Goal: Task Accomplishment & Management: Use online tool/utility

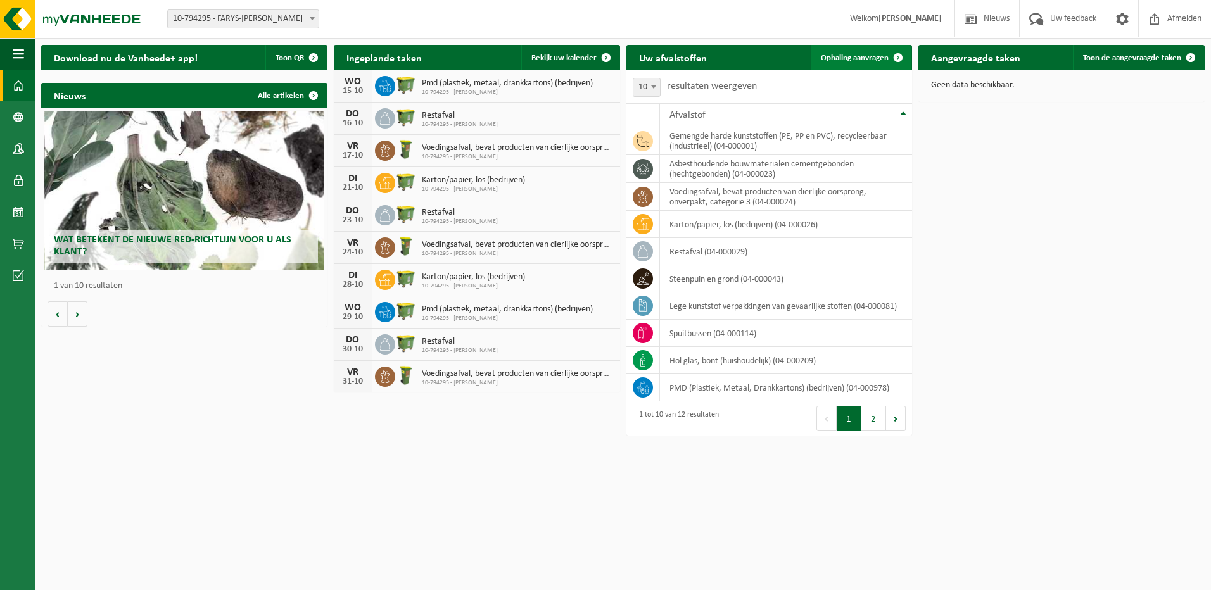
click at [858, 54] on span "Ophaling aanvragen" at bounding box center [855, 58] width 68 height 8
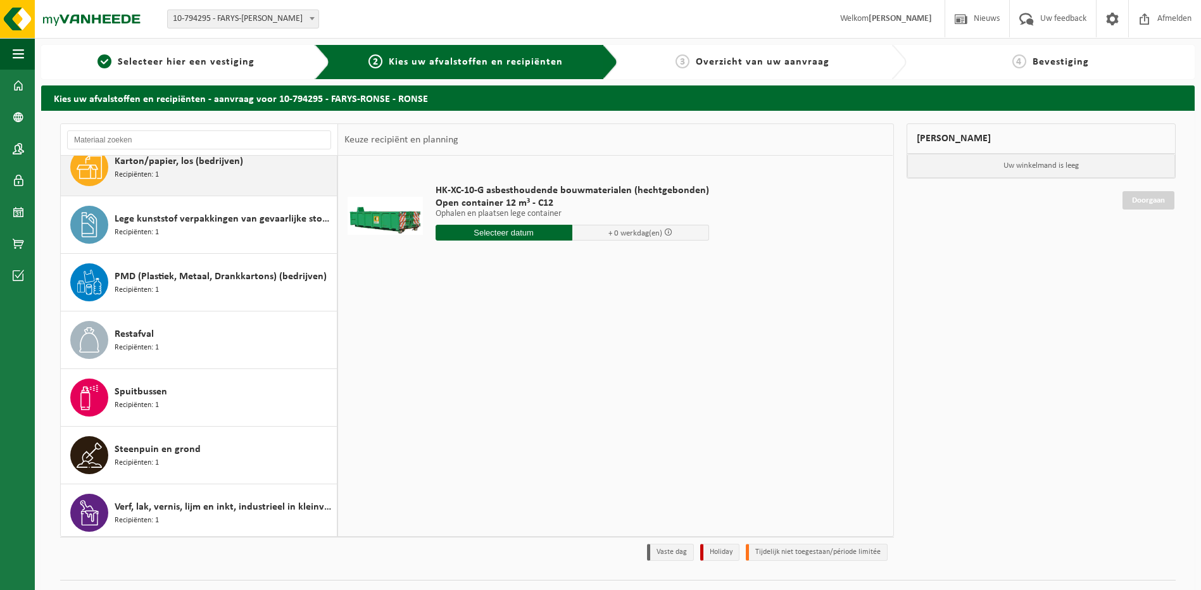
scroll to position [253, 0]
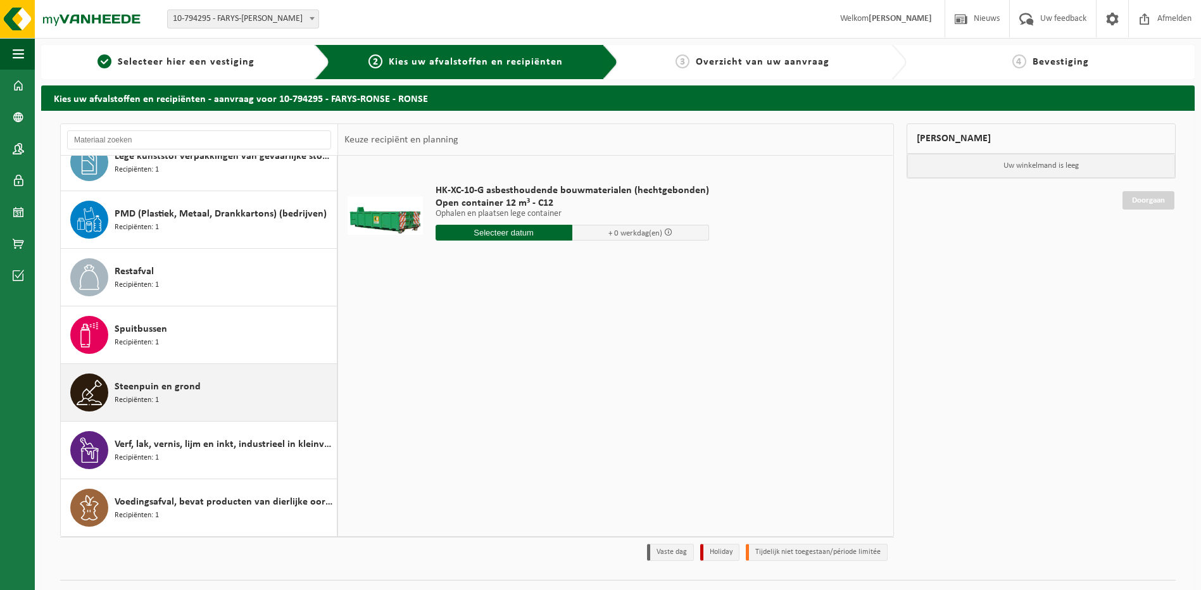
click at [179, 390] on span "Steenpuin en grond" at bounding box center [158, 386] width 86 height 15
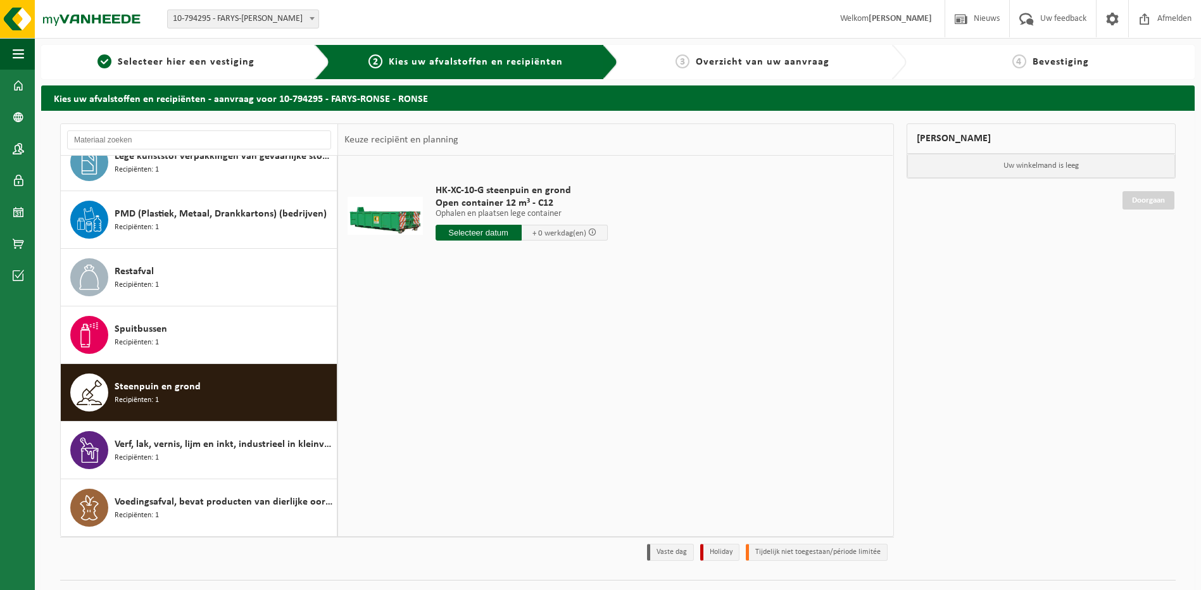
click at [494, 228] on input "text" at bounding box center [479, 233] width 86 height 16
click at [531, 345] on div "17" at bounding box center [536, 345] width 22 height 20
type input "Van 2025-10-17"
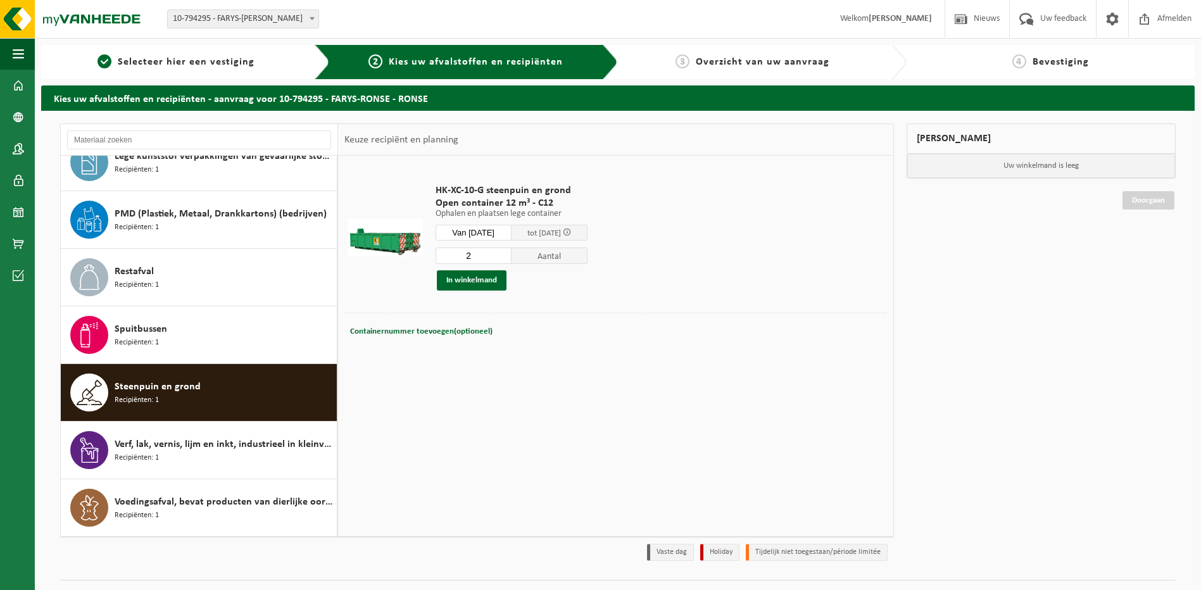
click at [512, 254] on input "2" at bounding box center [474, 256] width 76 height 16
click at [511, 258] on input "1" at bounding box center [474, 256] width 76 height 16
type input "2"
click at [511, 254] on input "2" at bounding box center [474, 256] width 76 height 16
click at [496, 277] on button "In winkelmand" at bounding box center [472, 280] width 70 height 20
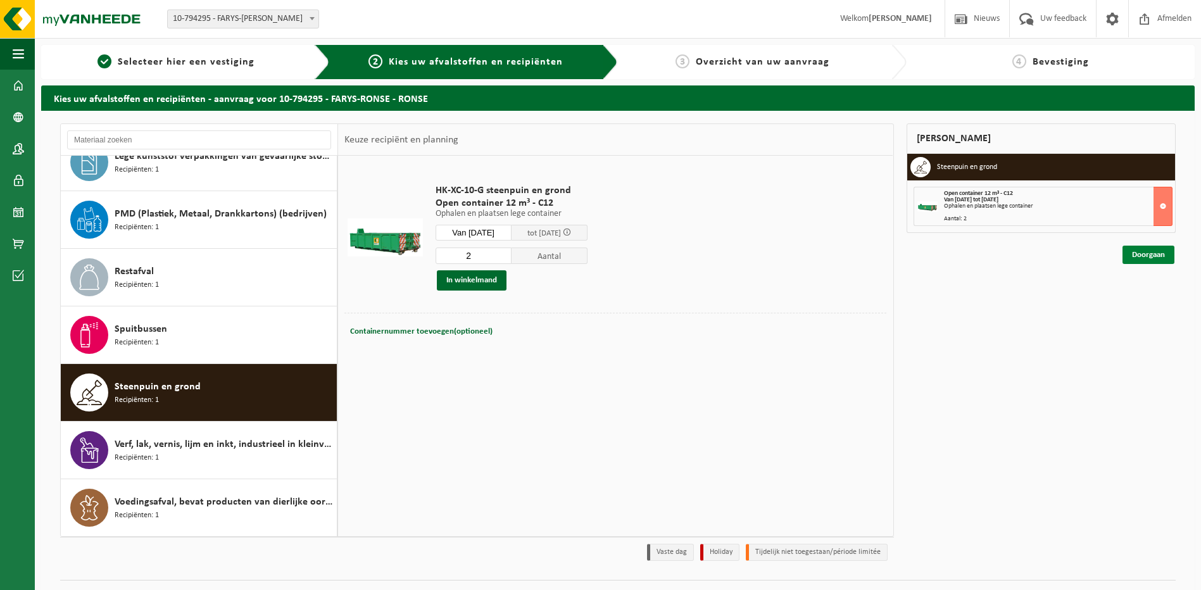
click at [1153, 257] on link "Doorgaan" at bounding box center [1149, 255] width 52 height 18
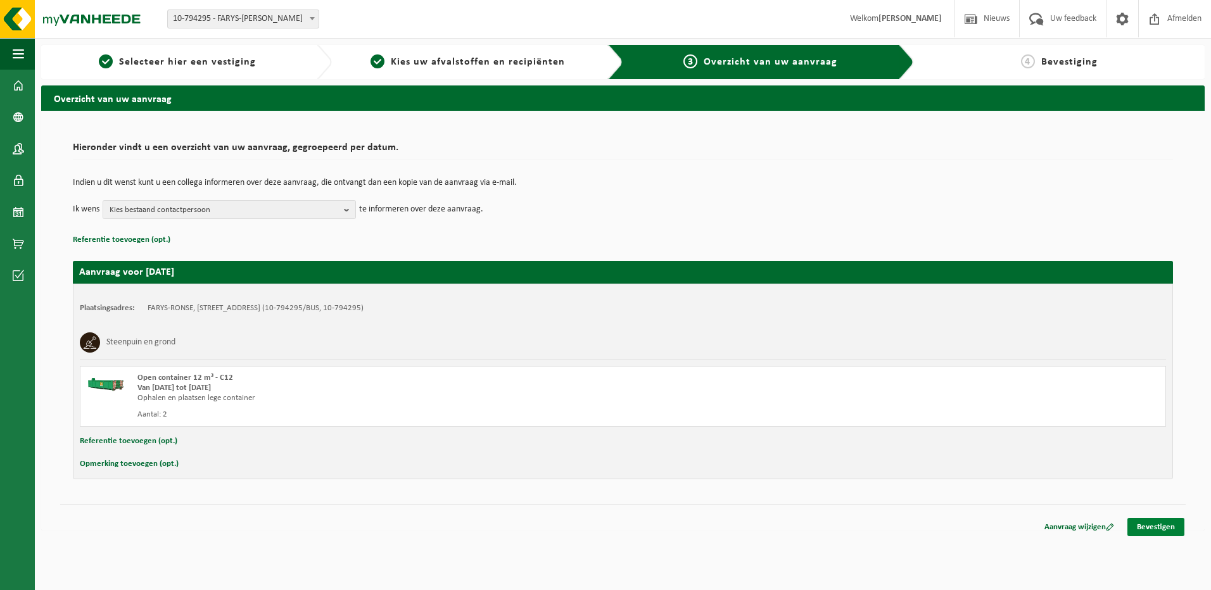
click at [1157, 526] on link "Bevestigen" at bounding box center [1155, 527] width 57 height 18
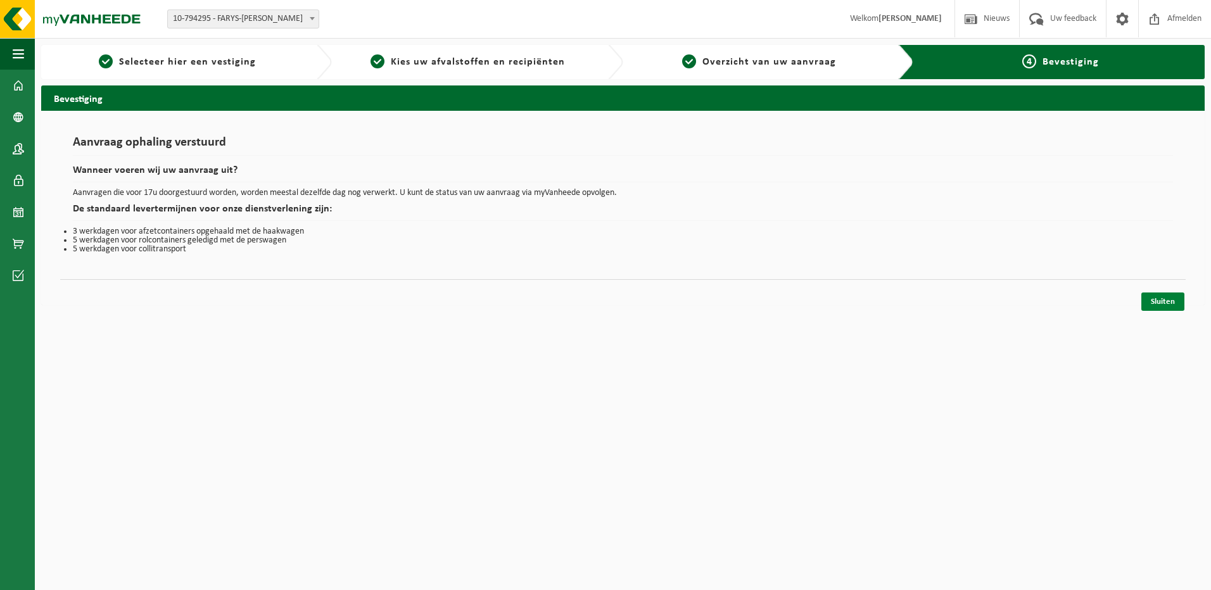
click at [1165, 297] on link "Sluiten" at bounding box center [1162, 302] width 43 height 18
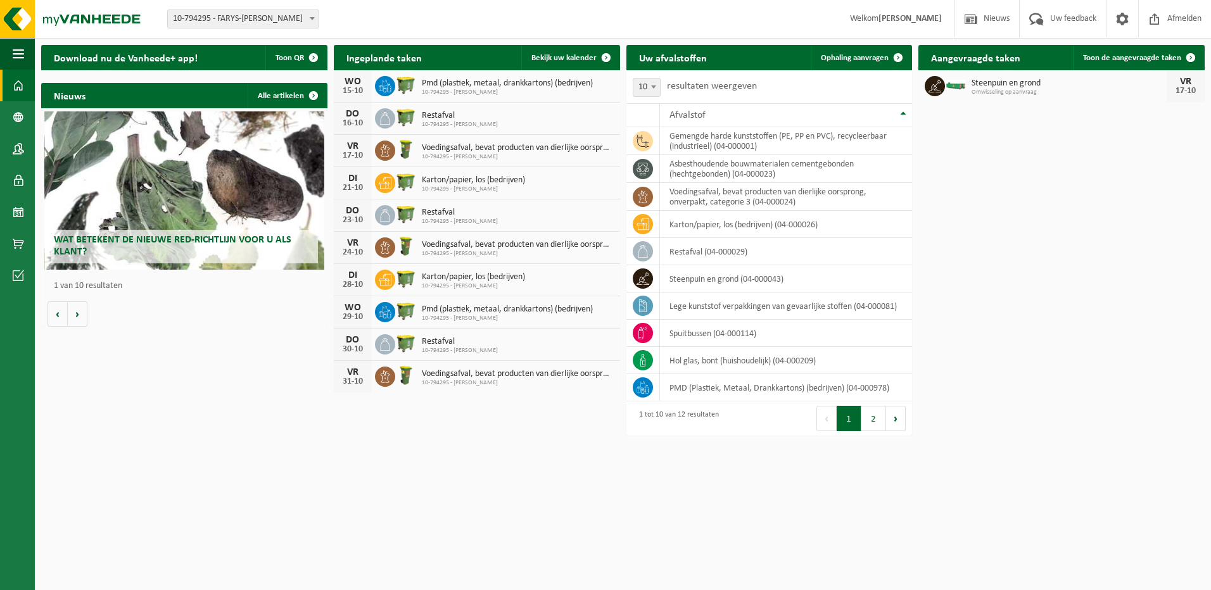
click at [452, 526] on html "Vestiging: 10-794295 - FARYS-RONSE - RONSE 10-794295 - FARYS-RONSE - [PERSON_NA…" at bounding box center [605, 295] width 1211 height 590
